Goal: Task Accomplishment & Management: Manage account settings

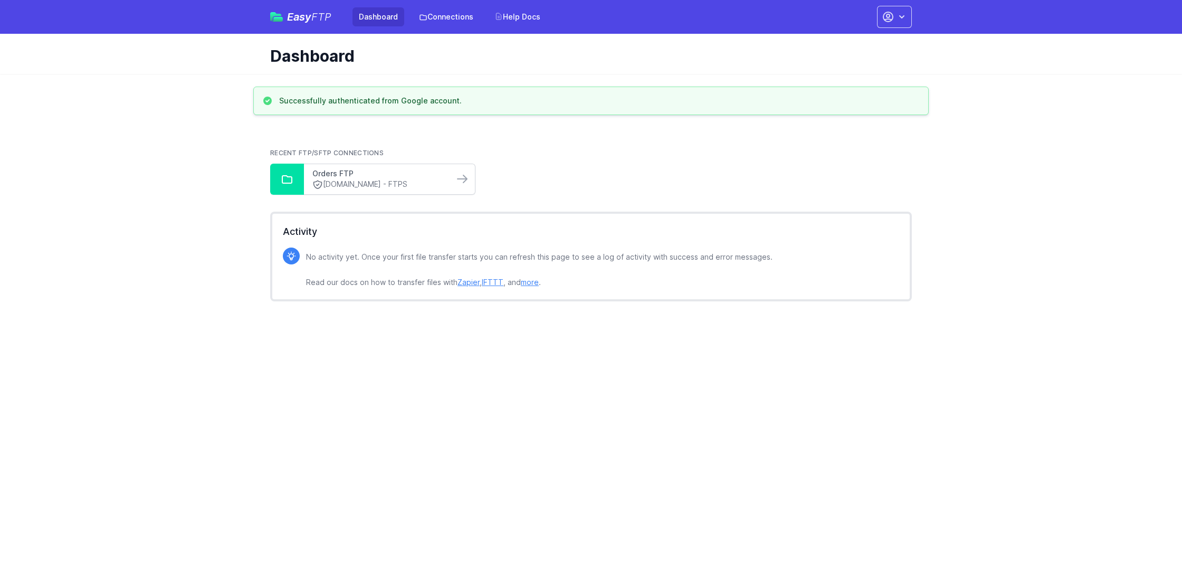
click at [409, 173] on link "Orders FTP" at bounding box center [378, 173] width 133 height 11
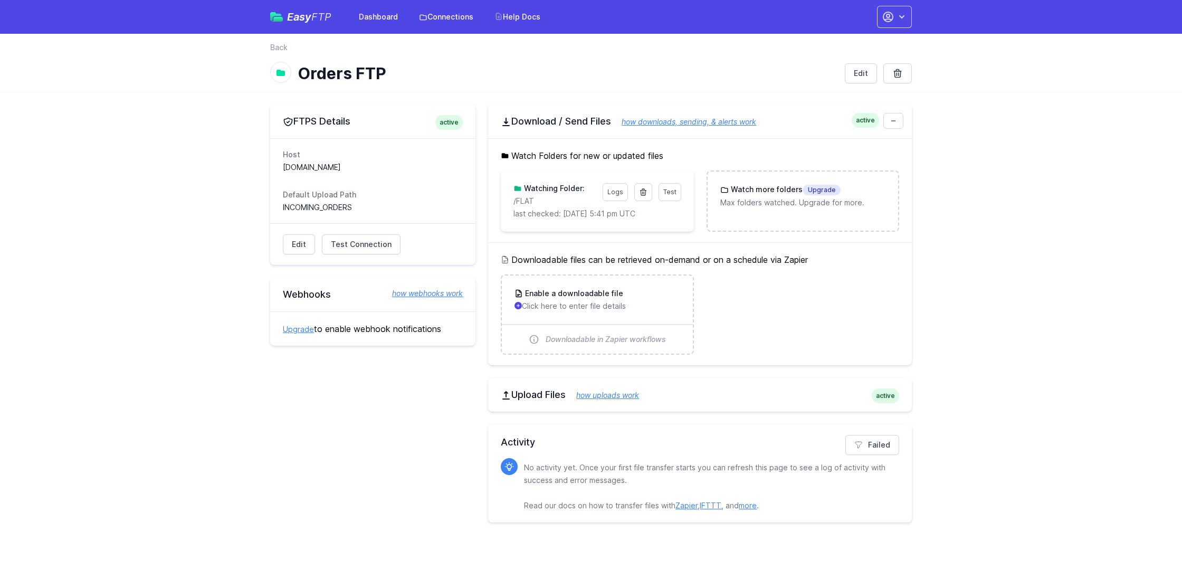
click at [637, 247] on div "Downloadable files can be retrieved on-demand or on a schedule via Zapier Enabl…" at bounding box center [700, 303] width 424 height 123
click at [562, 454] on div "Failed Activity No activity yet. Once your first file transfer starts you can r…" at bounding box center [700, 473] width 424 height 98
click at [871, 443] on link "Failed" at bounding box center [873, 445] width 54 height 20
click at [873, 446] on link "Failed" at bounding box center [873, 445] width 54 height 20
click at [369, 254] on div "Edit Test Connection Results Please address issues below and test again. Contac…" at bounding box center [372, 244] width 205 height 42
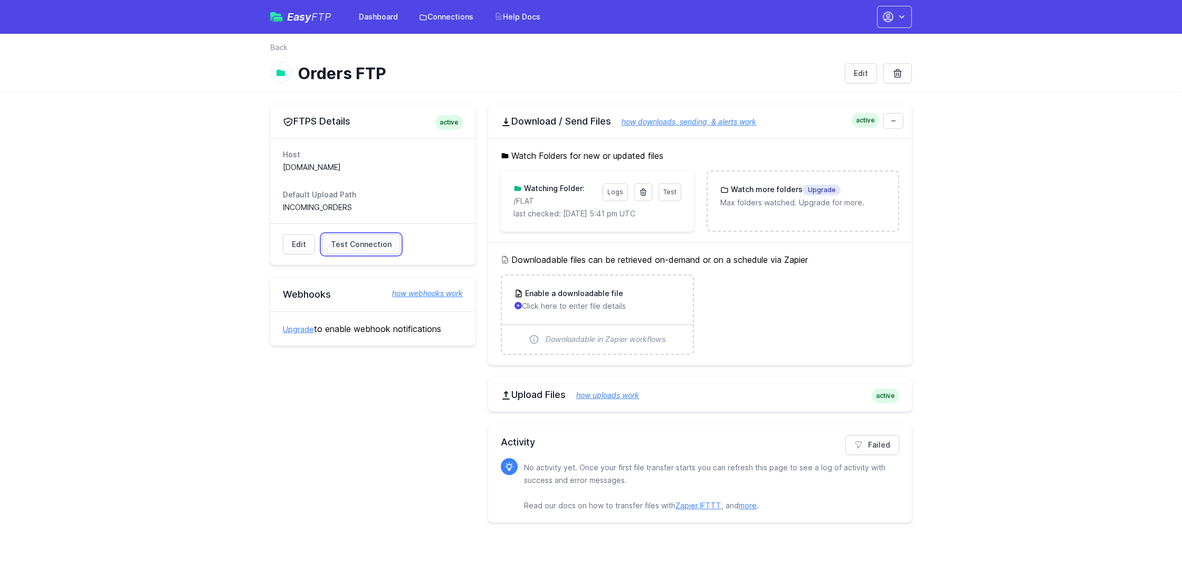
click at [368, 250] on link "Test Connection" at bounding box center [361, 244] width 79 height 20
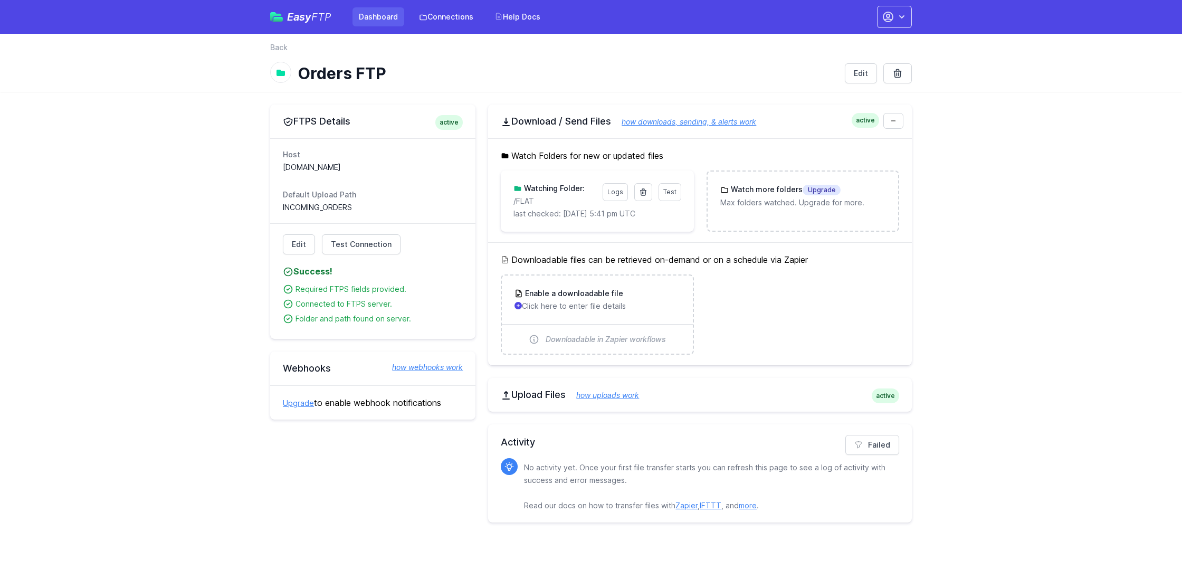
click at [367, 25] on link "Dashboard" at bounding box center [379, 16] width 52 height 19
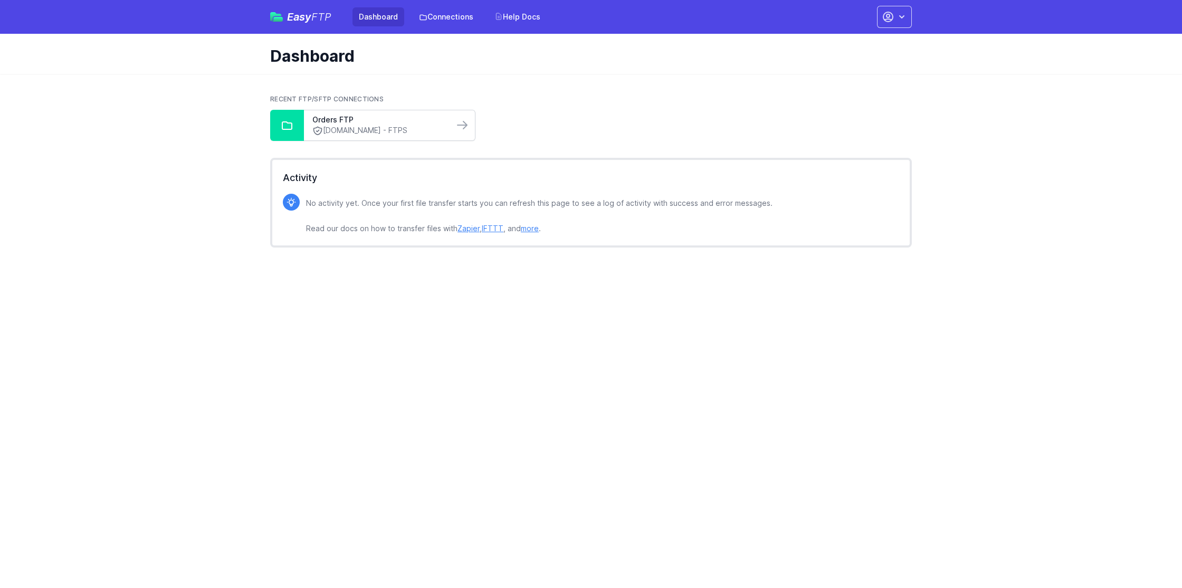
click at [428, 133] on link "[DOMAIN_NAME] - FTPS" at bounding box center [378, 130] width 133 height 11
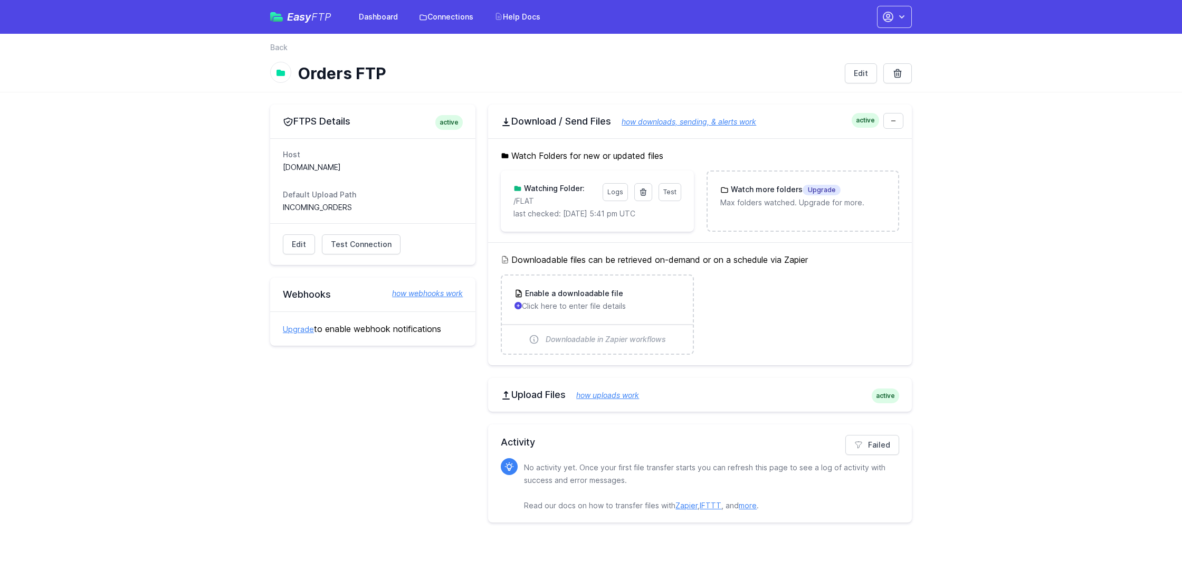
click at [840, 403] on div "active Upload Files how uploads work" at bounding box center [700, 395] width 424 height 34
click at [377, 426] on div "FTPS Details active Host ftps.micahtek.com Default Upload Path INCOMING_ORDERS …" at bounding box center [372, 314] width 205 height 418
click at [892, 122] on icon at bounding box center [893, 121] width 6 height 6
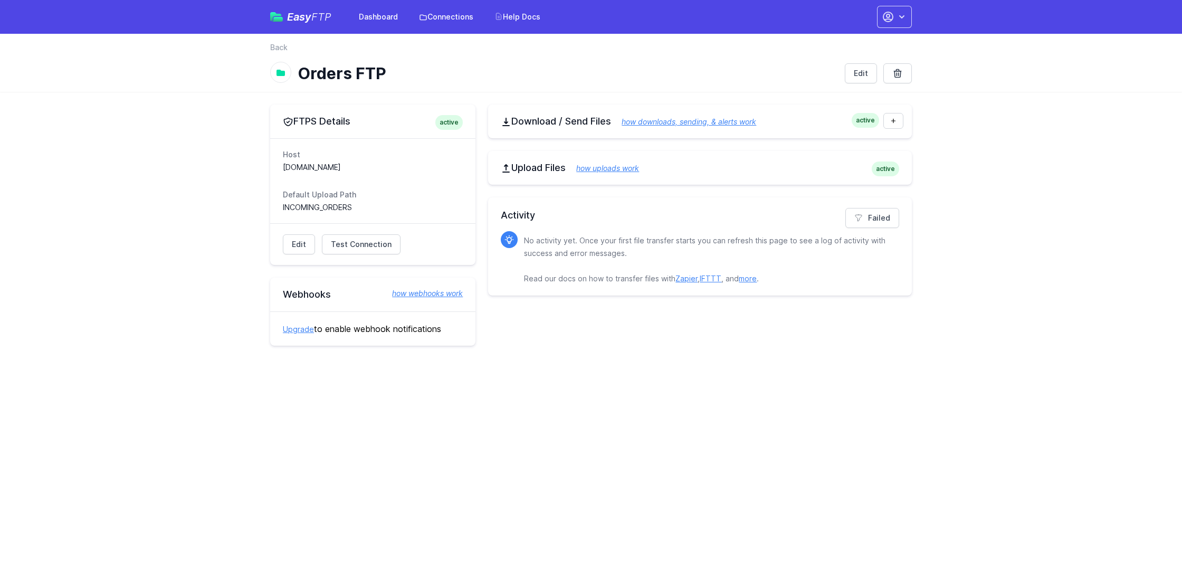
click at [551, 224] on div "Failed Activity No activity yet. Once your first file transfer starts you can r…" at bounding box center [700, 246] width 424 height 98
click at [862, 211] on link "Failed" at bounding box center [873, 218] width 54 height 20
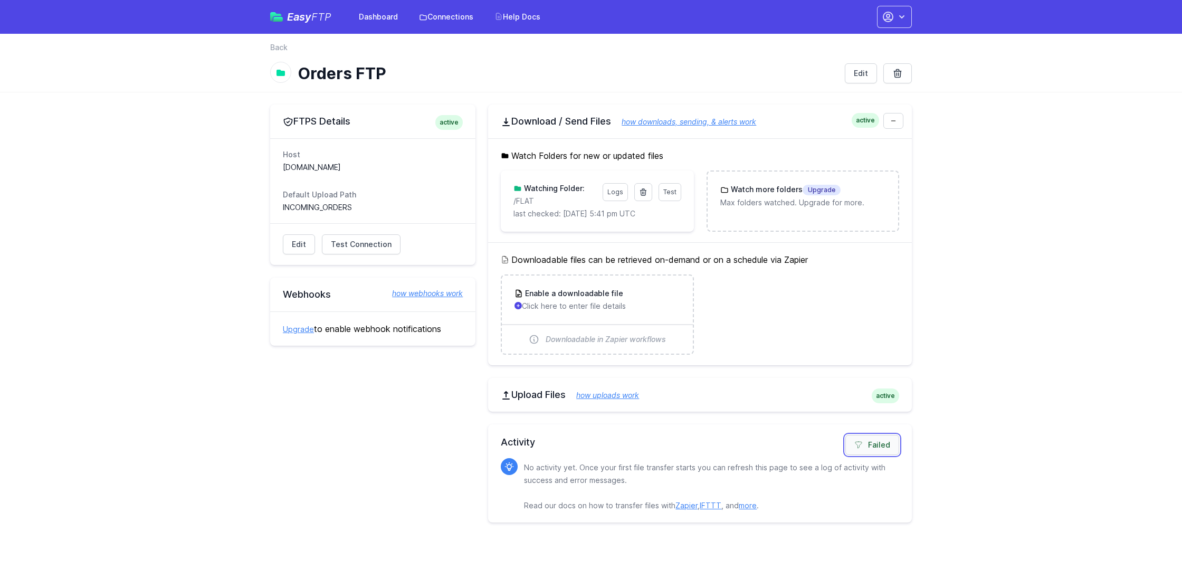
click at [883, 435] on link "Failed" at bounding box center [873, 445] width 54 height 20
click at [1022, 63] on header "back Back Orders FTP Edit" at bounding box center [591, 63] width 1182 height 58
click at [889, 28] on div "Easy FTP Dashboard Connections Help Docs Account Settings Your Profile Contact …" at bounding box center [591, 17] width 642 height 34
click at [889, 26] on button "button" at bounding box center [894, 17] width 35 height 22
click at [851, 84] on link "Contact EasyFTP" at bounding box center [861, 81] width 101 height 19
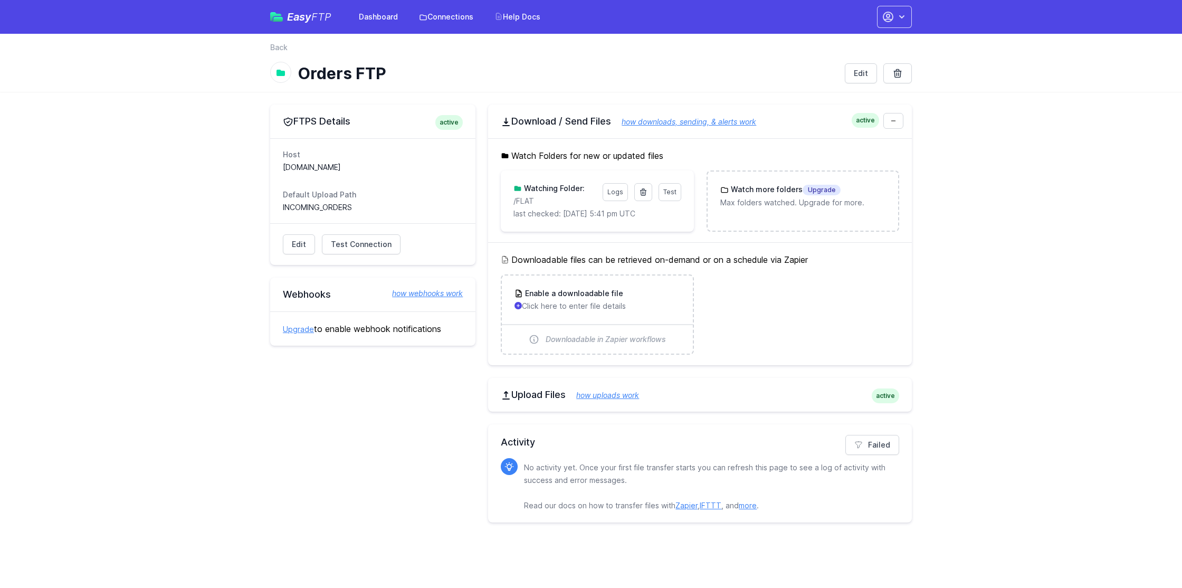
click at [363, 455] on div "FTPS Details active Host ftps.micahtek.com Default Upload Path INCOMING_ORDERS …" at bounding box center [372, 314] width 205 height 418
click at [98, 247] on main "FTPS Details active Host ftps.micahtek.com Default Upload Path INCOMING_ORDERS …" at bounding box center [591, 313] width 1182 height 443
click at [316, 124] on h2 "FTPS Details active" at bounding box center [373, 121] width 180 height 13
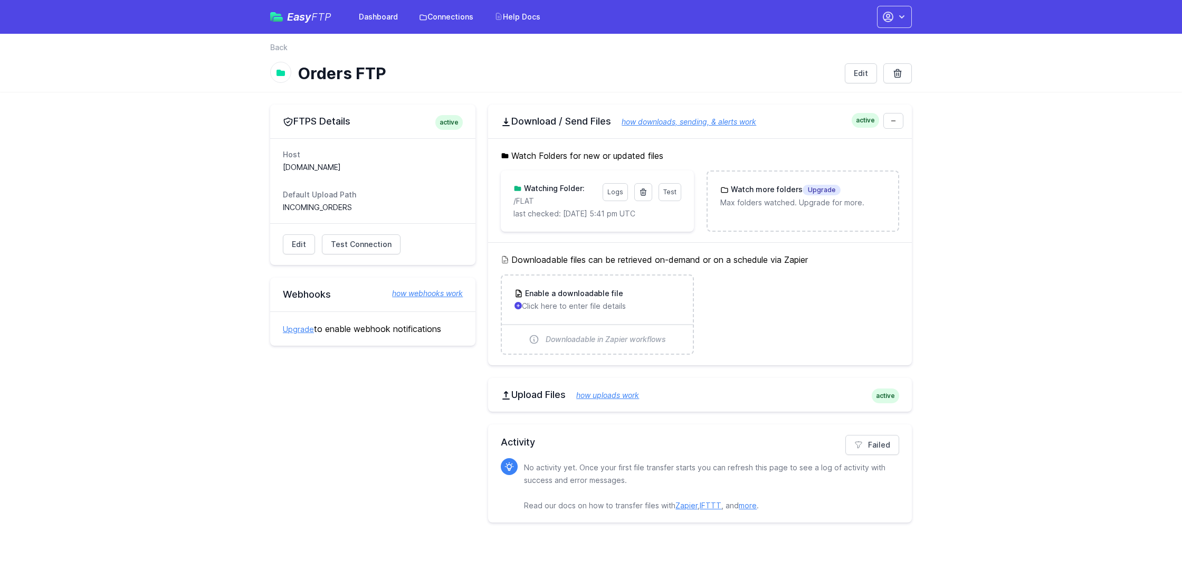
click at [331, 473] on div "FTPS Details active Host ftps.micahtek.com Default Upload Path INCOMING_ORDERS …" at bounding box center [372, 314] width 205 height 418
click at [805, 400] on h2 "Upload Files how uploads work" at bounding box center [700, 394] width 399 height 13
click at [785, 396] on h2 "Upload Files how uploads work" at bounding box center [700, 394] width 399 height 13
click at [538, 397] on h2 "Upload Files how uploads work" at bounding box center [700, 394] width 399 height 13
click at [885, 21] on icon "button" at bounding box center [889, 17] width 10 height 10
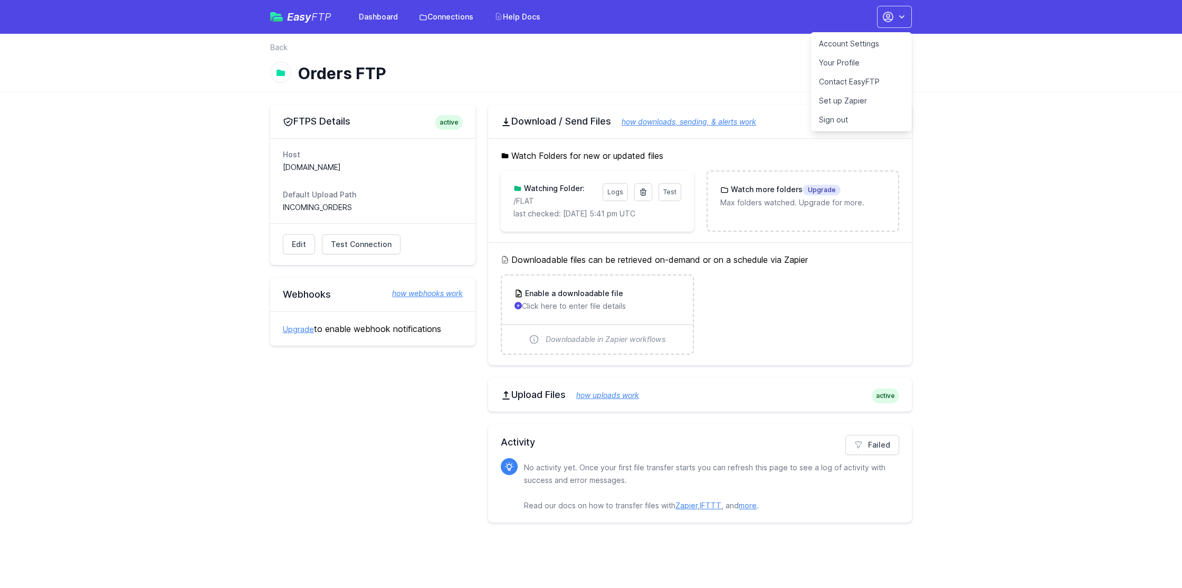
click at [835, 47] on link "Account Settings" at bounding box center [861, 43] width 101 height 19
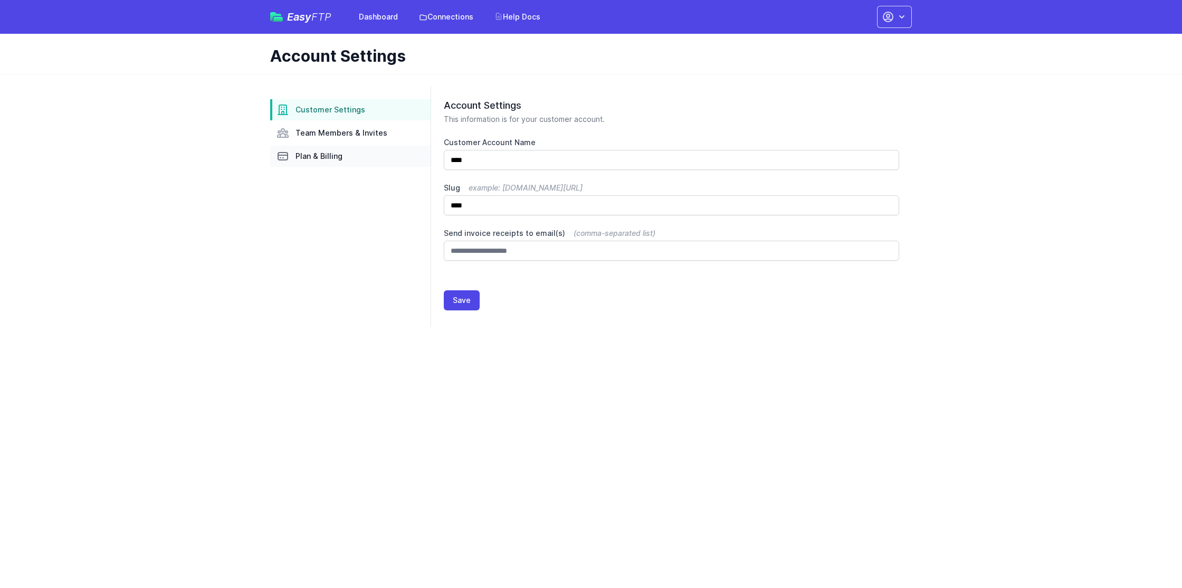
click at [327, 158] on span "Plan & Billing" at bounding box center [319, 156] width 47 height 11
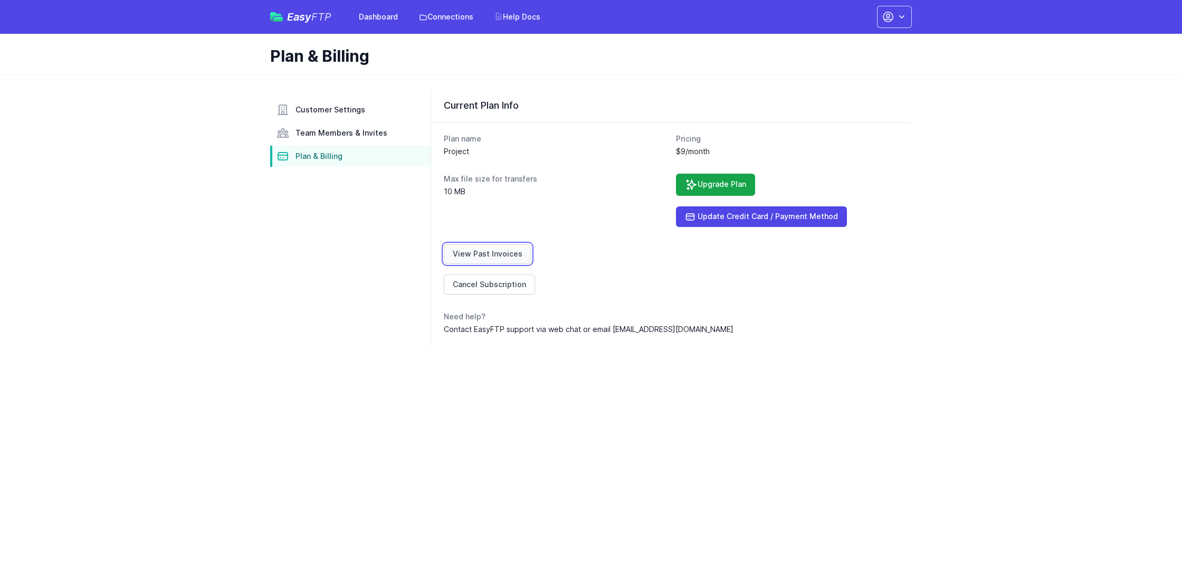
click at [500, 257] on link "View Past Invoices" at bounding box center [488, 254] width 88 height 20
click at [334, 108] on span "Customer Settings" at bounding box center [331, 110] width 70 height 11
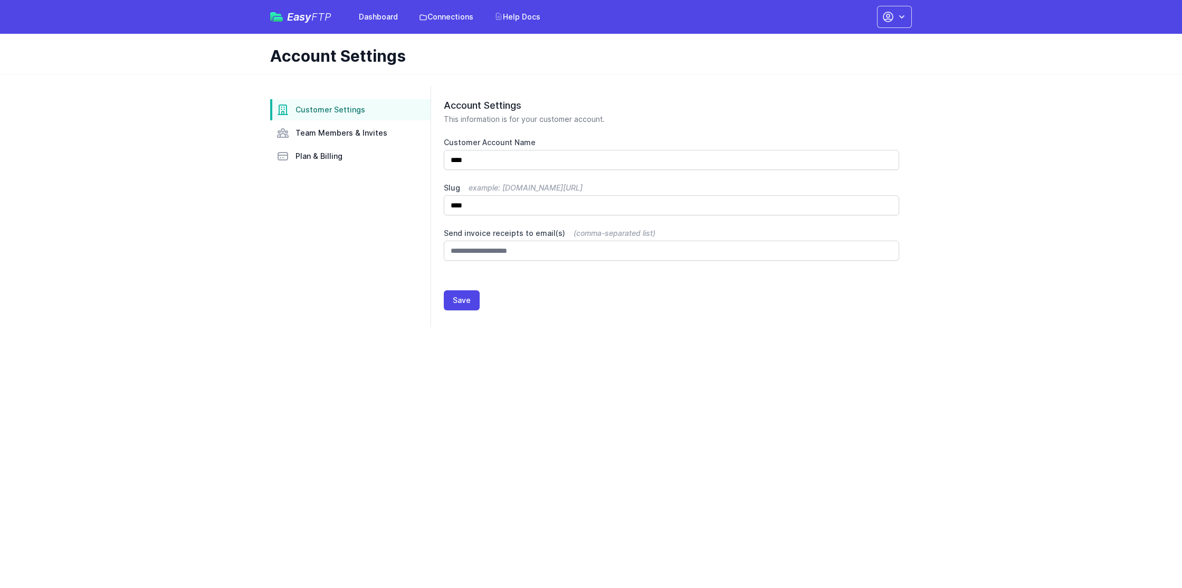
click at [345, 145] on nav "Customer Settings Team Members & Invites Plan & Billing" at bounding box center [350, 133] width 160 height 68
click at [340, 138] on span "Team Members & Invites" at bounding box center [342, 133] width 92 height 11
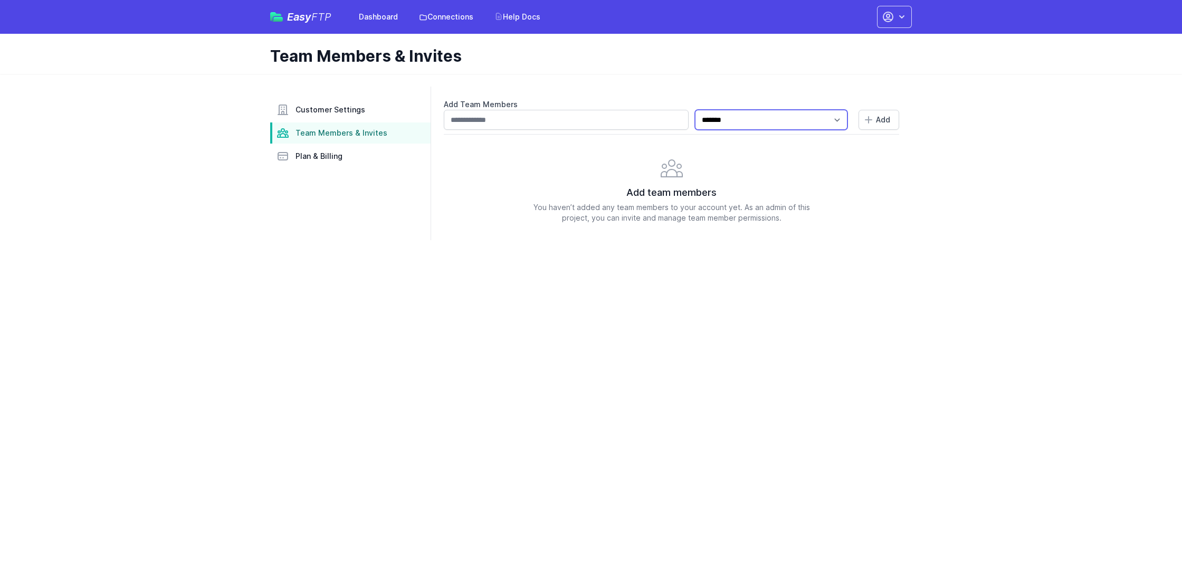
click at [778, 121] on select "**********" at bounding box center [771, 120] width 153 height 20
click at [795, 65] on h1 "Team Members & Invites" at bounding box center [586, 55] width 633 height 19
click at [321, 108] on span "Customer Settings" at bounding box center [331, 110] width 70 height 11
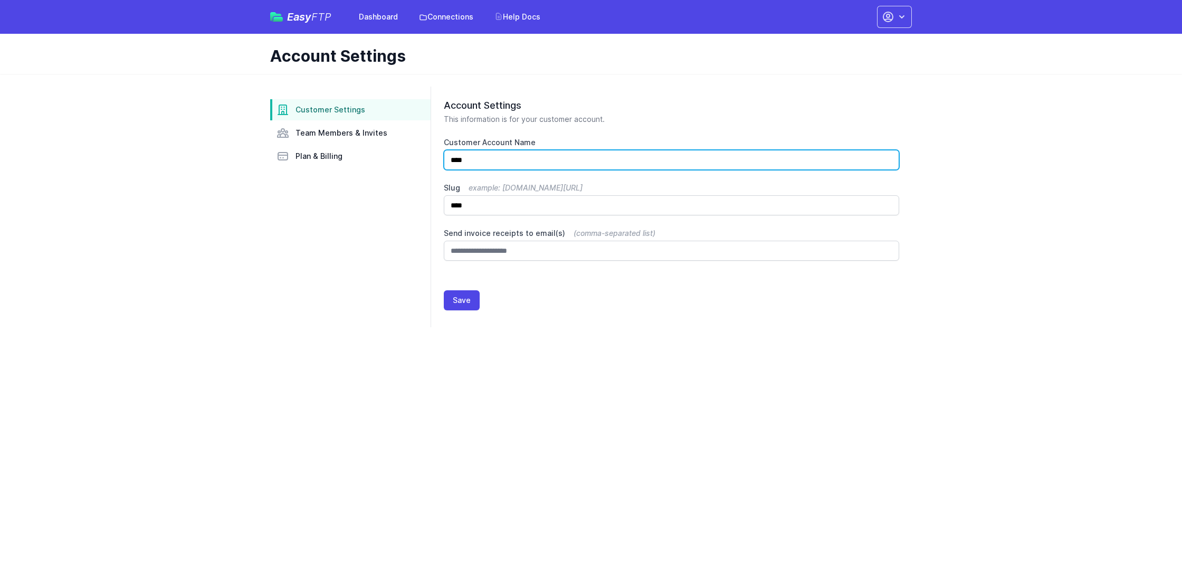
click at [472, 161] on input "****" at bounding box center [672, 160] width 456 height 20
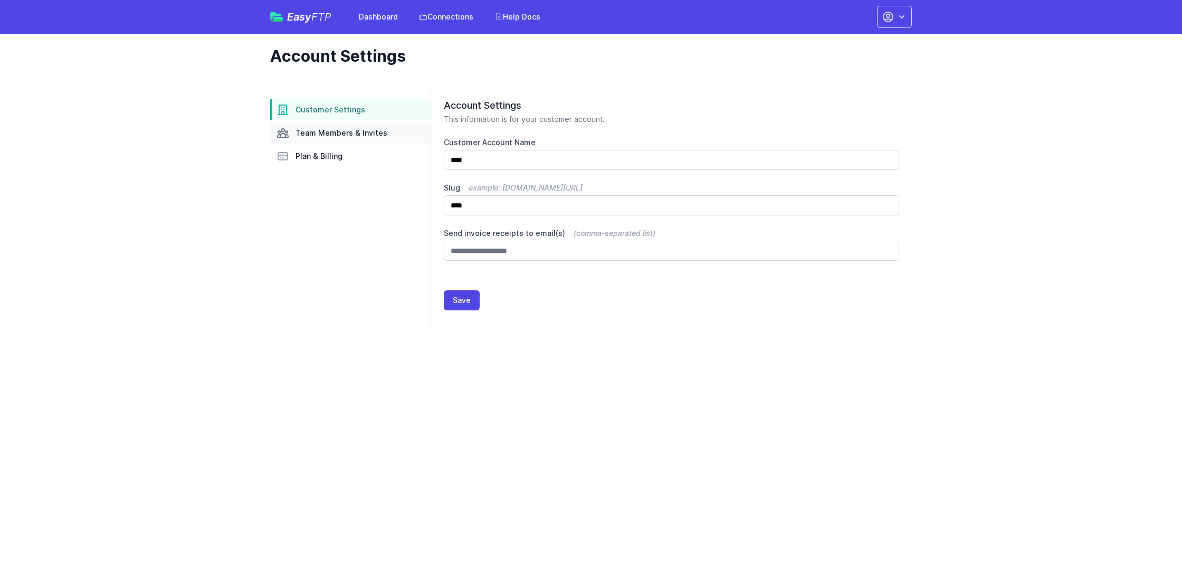
click at [351, 130] on span "Team Members & Invites" at bounding box center [342, 133] width 92 height 11
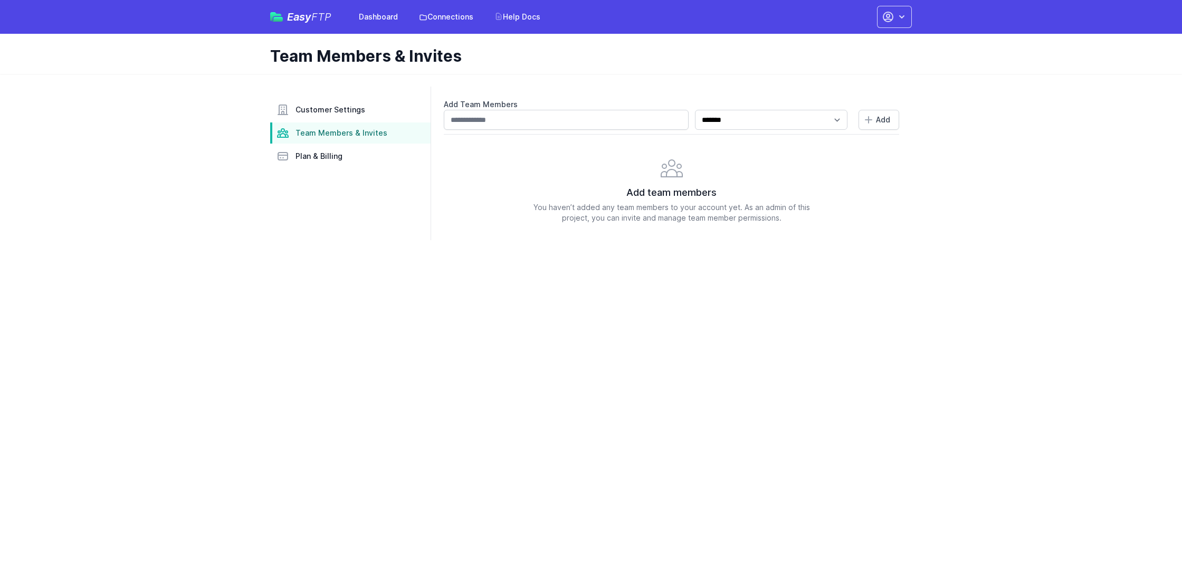
click at [742, 48] on h1 "Team Members & Invites" at bounding box center [586, 55] width 633 height 19
click at [961, 112] on main "**********" at bounding box center [591, 163] width 1182 height 179
